Goal: Navigation & Orientation: Find specific page/section

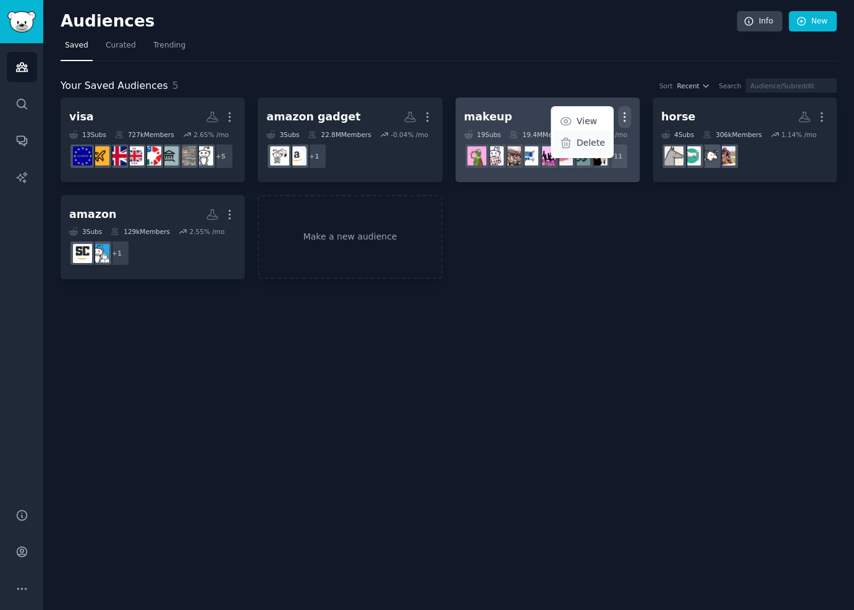
click at [586, 143] on p "Delete" at bounding box center [590, 143] width 28 height 13
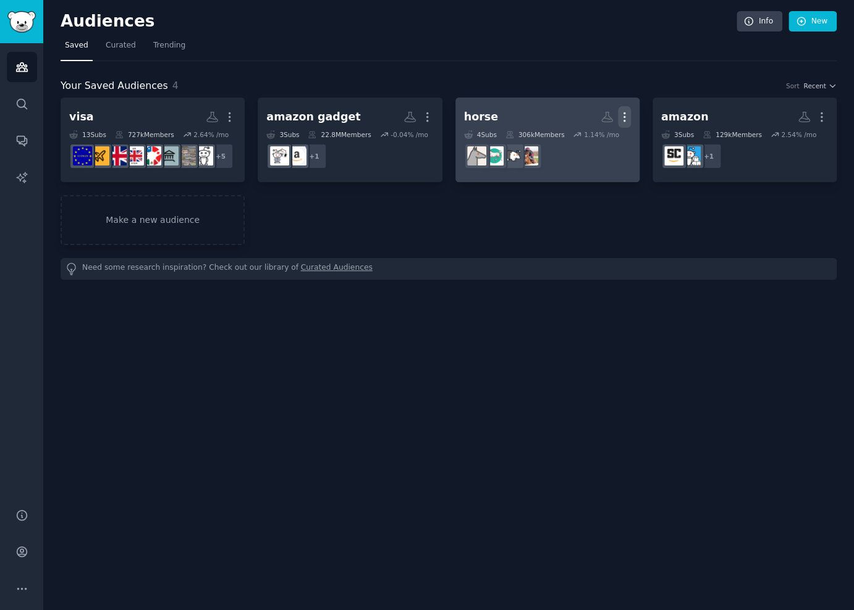
click at [623, 114] on icon "button" at bounding box center [624, 117] width 13 height 13
click at [583, 140] on p "Delete" at bounding box center [590, 143] width 28 height 13
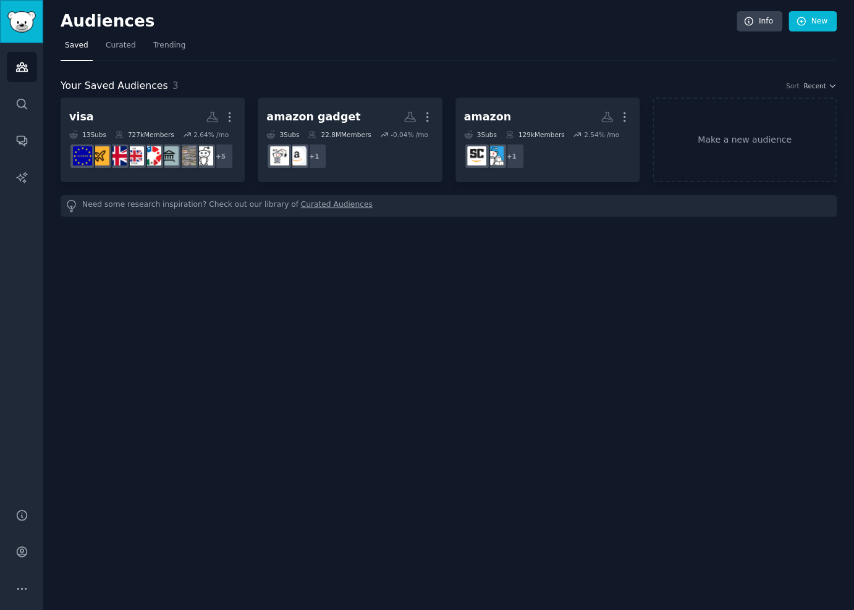
click at [22, 21] on img "Sidebar" at bounding box center [21, 22] width 28 height 22
click at [23, 68] on icon "Sidebar" at bounding box center [21, 67] width 11 height 9
click at [111, 47] on span "Curated" at bounding box center [121, 45] width 30 height 11
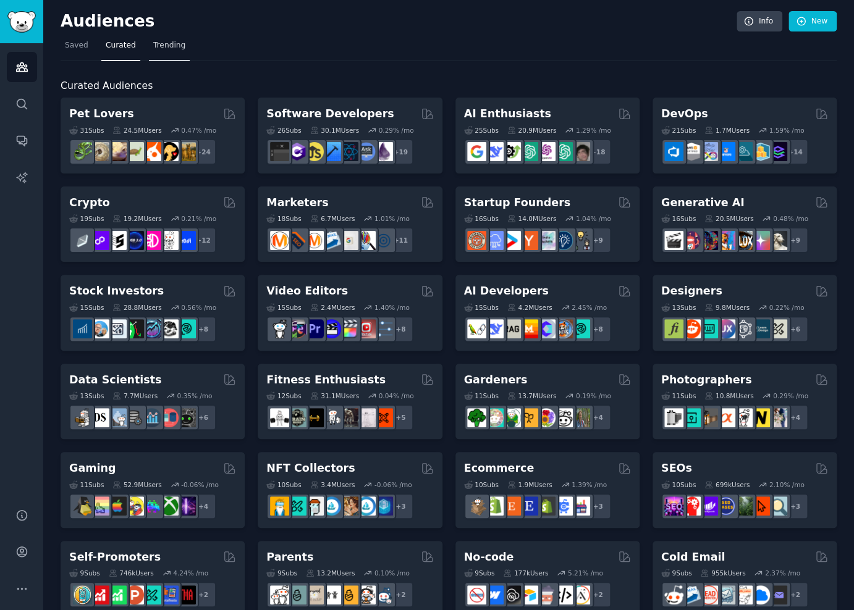
click at [169, 44] on span "Trending" at bounding box center [169, 45] width 32 height 11
